Goal: Transaction & Acquisition: Purchase product/service

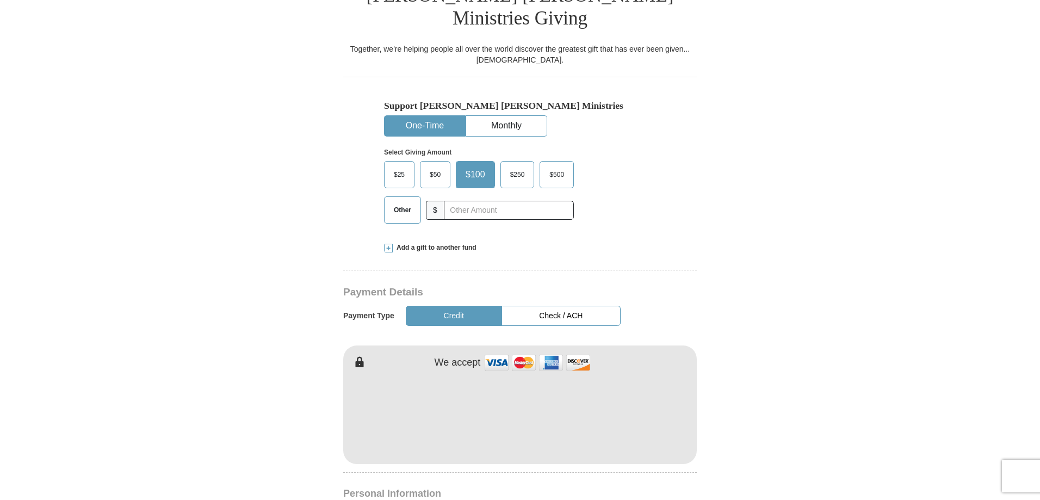
scroll to position [326, 0]
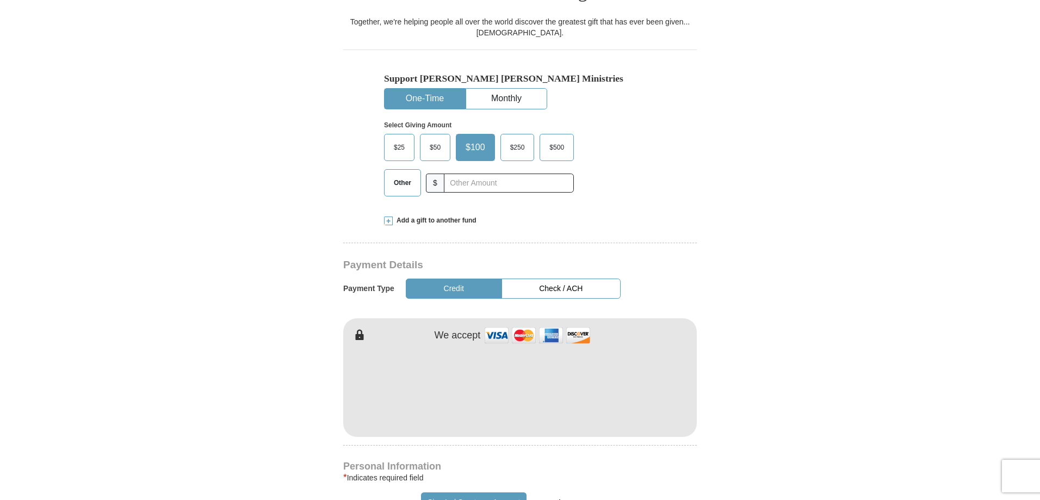
click at [443, 139] on span "$50" at bounding box center [435, 147] width 22 height 16
click at [0, 0] on input "$50" at bounding box center [0, 0] width 0 height 0
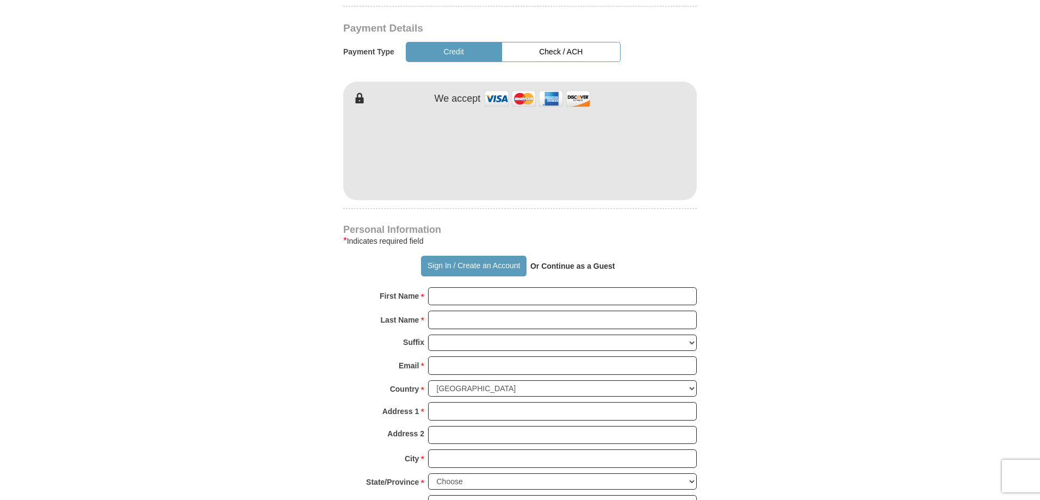
scroll to position [544, 0]
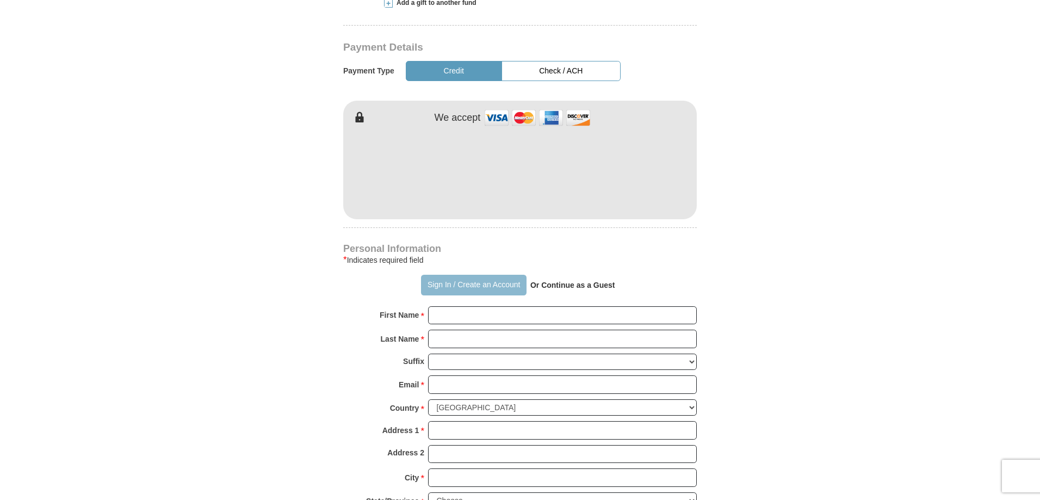
click at [479, 275] on button "Sign In / Create an Account" at bounding box center [473, 285] width 105 height 21
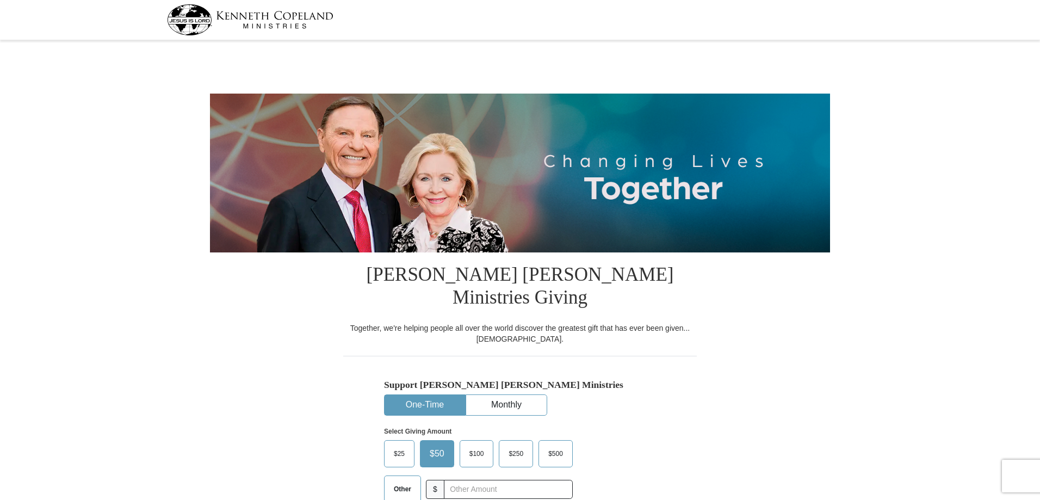
select select "GA"
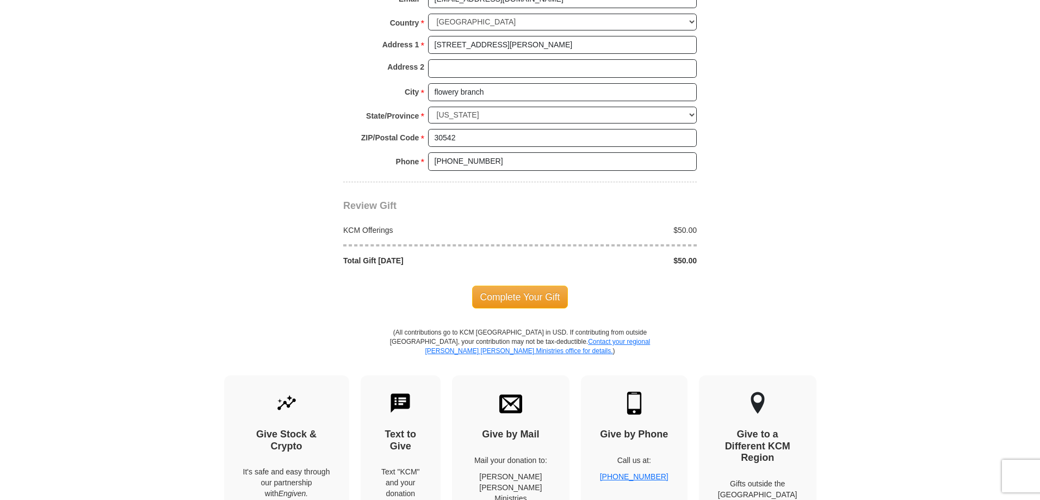
scroll to position [870, 0]
click at [540, 285] on span "Complete Your Gift" at bounding box center [520, 296] width 96 height 23
